Goal: Task Accomplishment & Management: Use online tool/utility

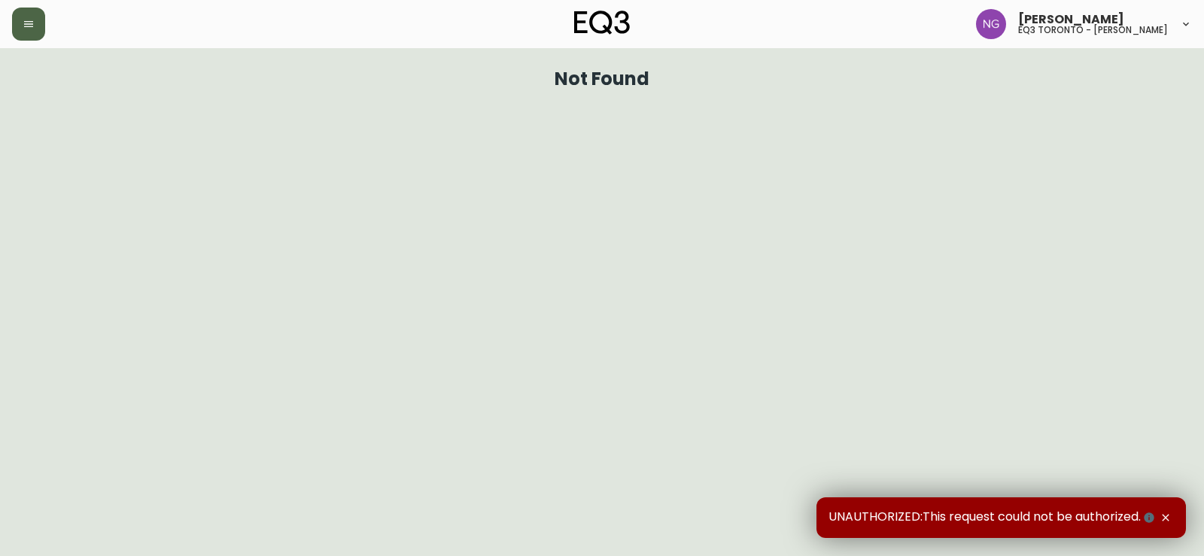
click at [23, 32] on button "button" at bounding box center [28, 24] width 33 height 33
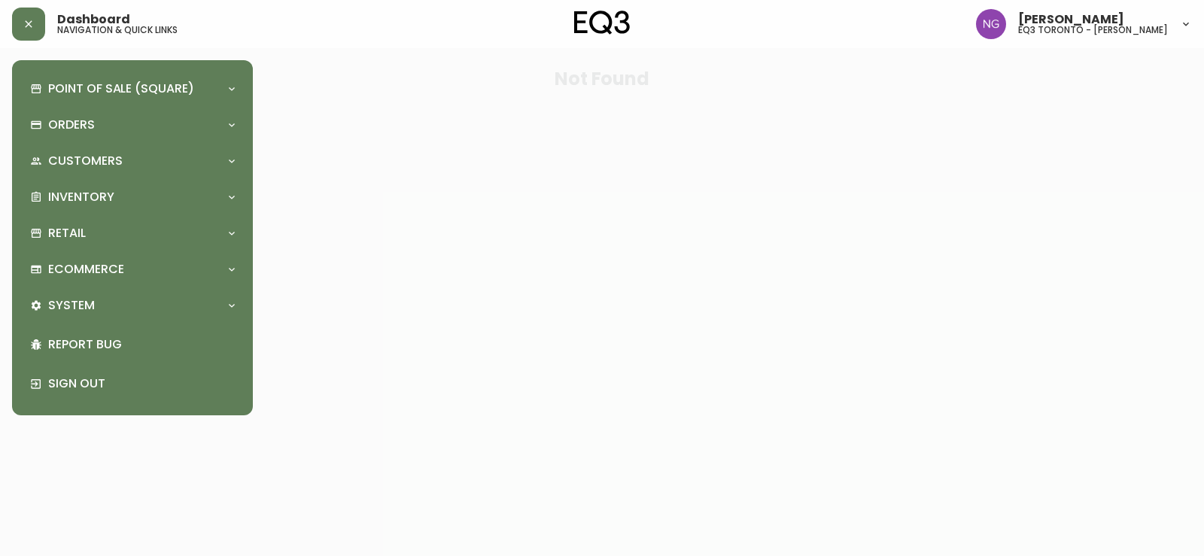
click at [89, 181] on div "Inventory" at bounding box center [132, 197] width 217 height 33
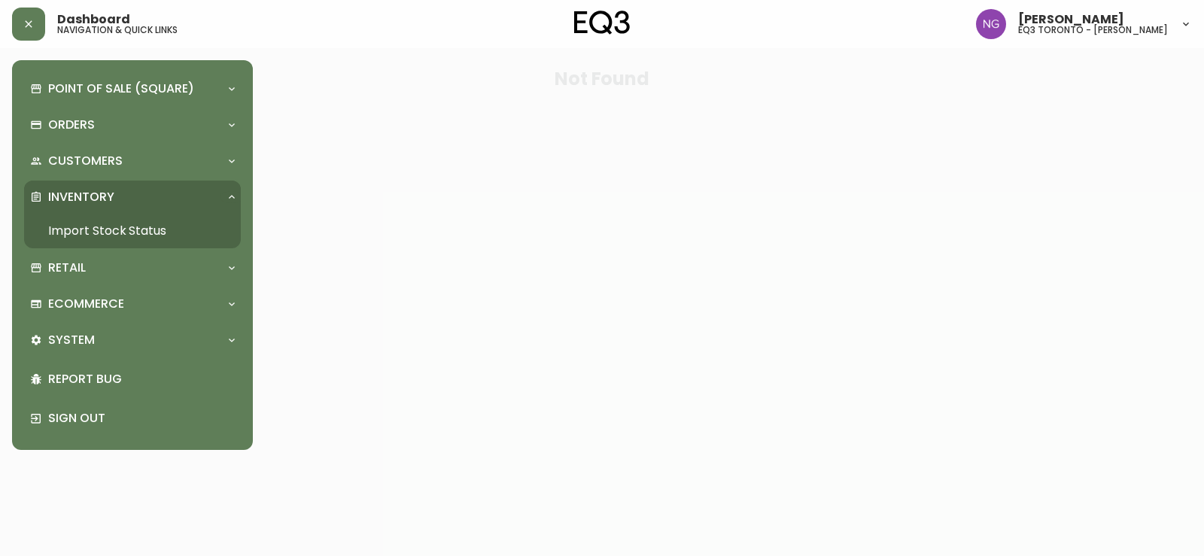
click at [165, 220] on link "Import Stock Status" at bounding box center [132, 231] width 217 height 35
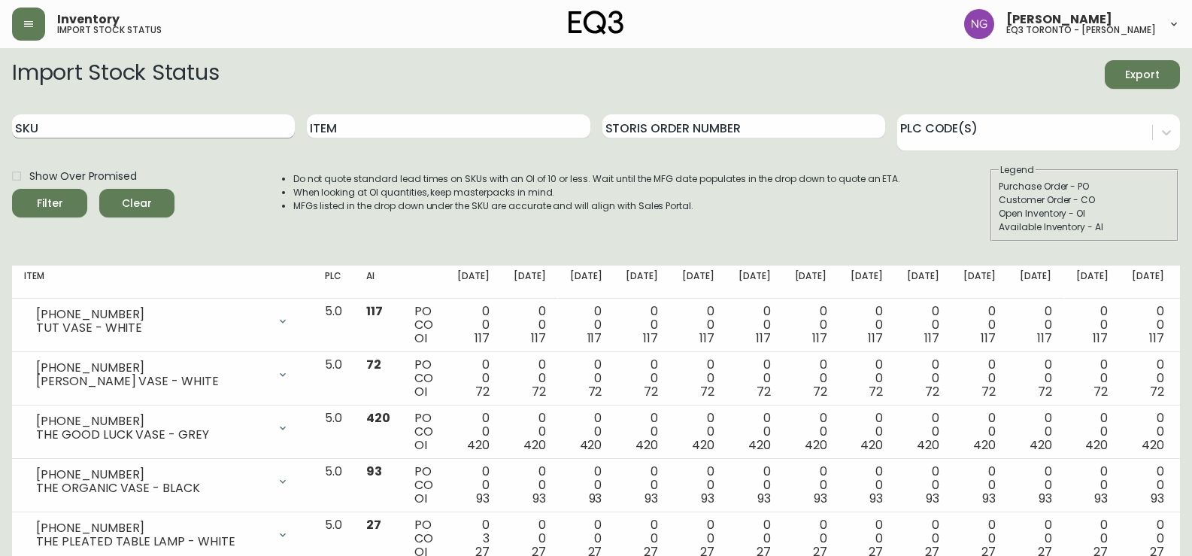
click at [153, 123] on input "SKU" at bounding box center [153, 126] width 283 height 24
paste input "3020-373-4-C"
click at [12, 189] on button "Filter" at bounding box center [49, 203] width 75 height 29
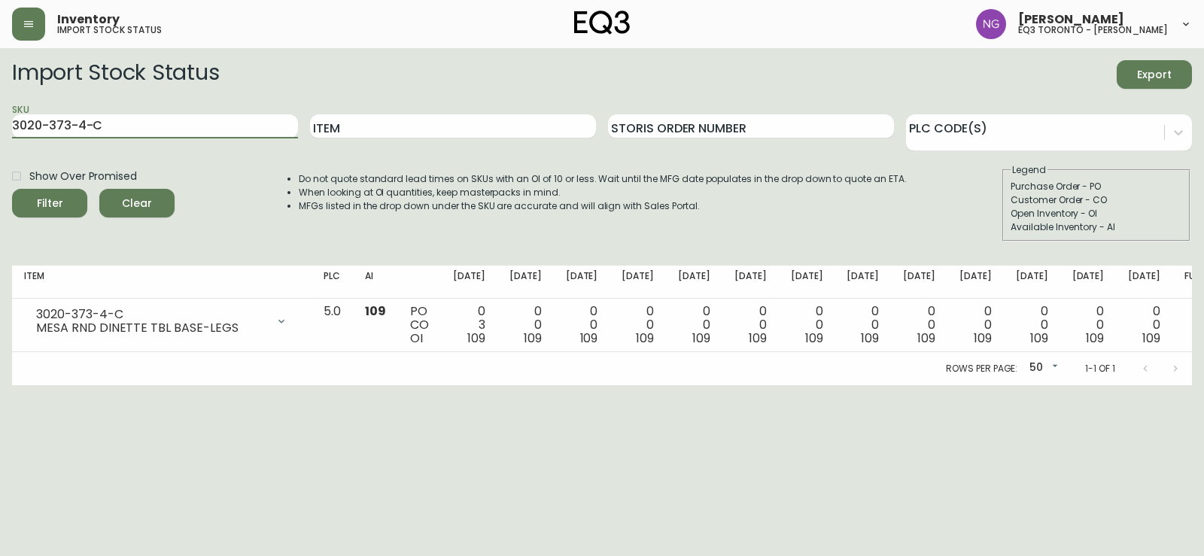
drag, startPoint x: 105, startPoint y: 127, endPoint x: 3, endPoint y: 123, distance: 102.4
click at [0, 128] on main "Import Stock Status Export SKU 3020-373-4-C Item Storis Order Number PLC Code(s…" at bounding box center [602, 216] width 1204 height 337
paste input "B"
click at [12, 189] on button "Filter" at bounding box center [49, 203] width 75 height 29
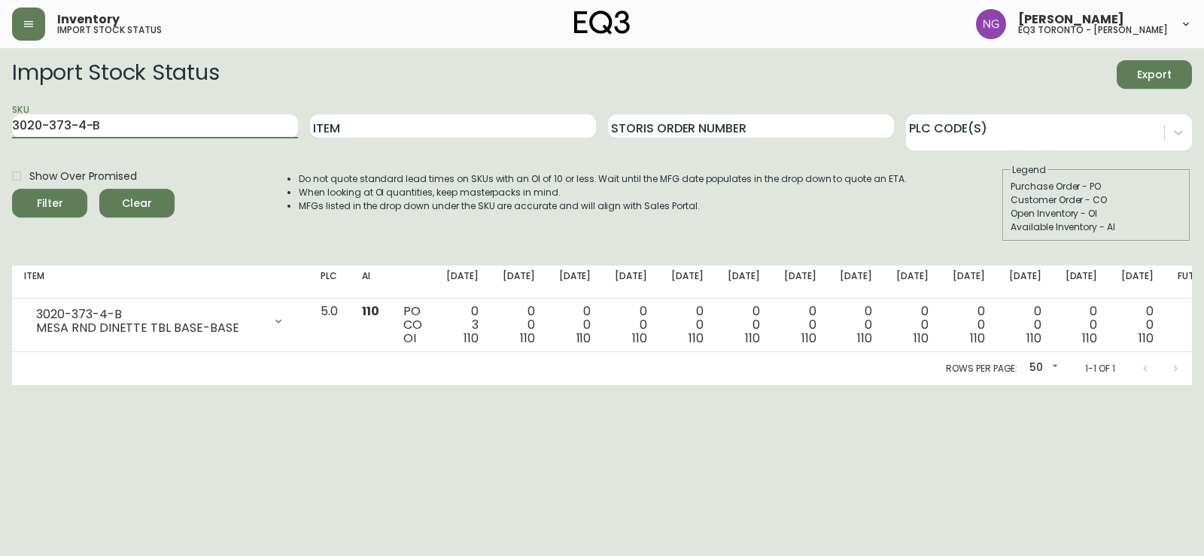
drag, startPoint x: 20, startPoint y: 126, endPoint x: 0, endPoint y: 138, distance: 23.6
click at [0, 141] on main "Import Stock Status Export SKU 3020-373-4-B Item Storis Order Number PLC Code(s…" at bounding box center [602, 216] width 1204 height 337
paste input "4-1-A"
type input "3020-374-1-A"
click at [12, 189] on button "Filter" at bounding box center [49, 203] width 75 height 29
